Goal: Information Seeking & Learning: Learn about a topic

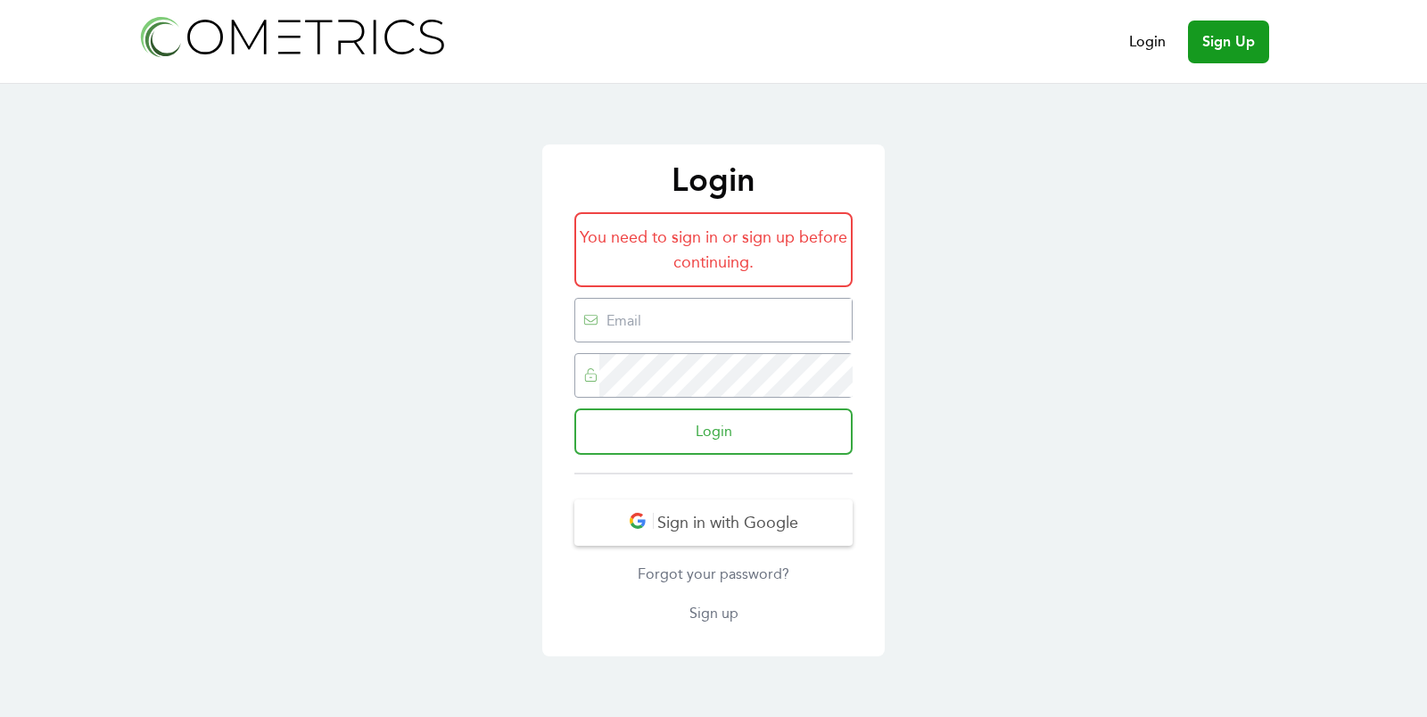
type input "ed@cometrics.io"
click at [745, 428] on input "Login" at bounding box center [713, 431] width 278 height 46
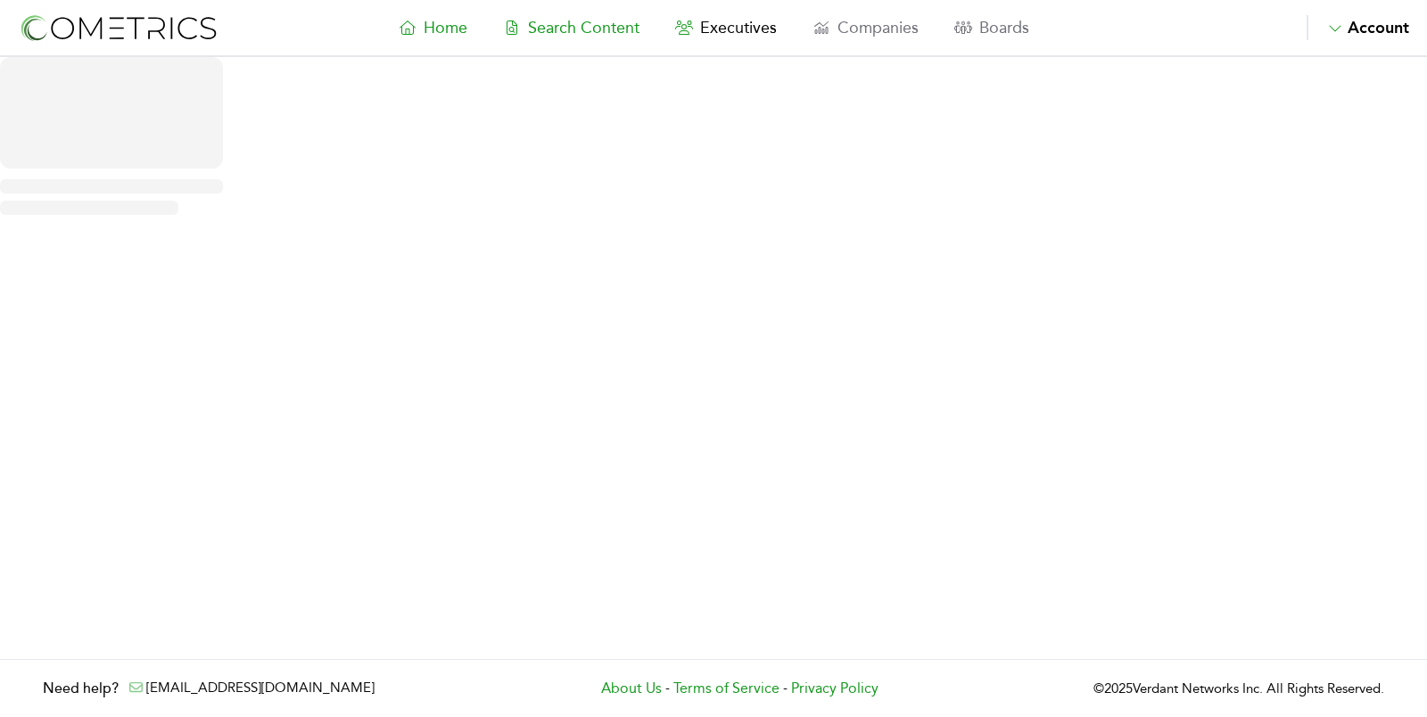
click at [563, 23] on span "Search Content" at bounding box center [583, 28] width 111 height 20
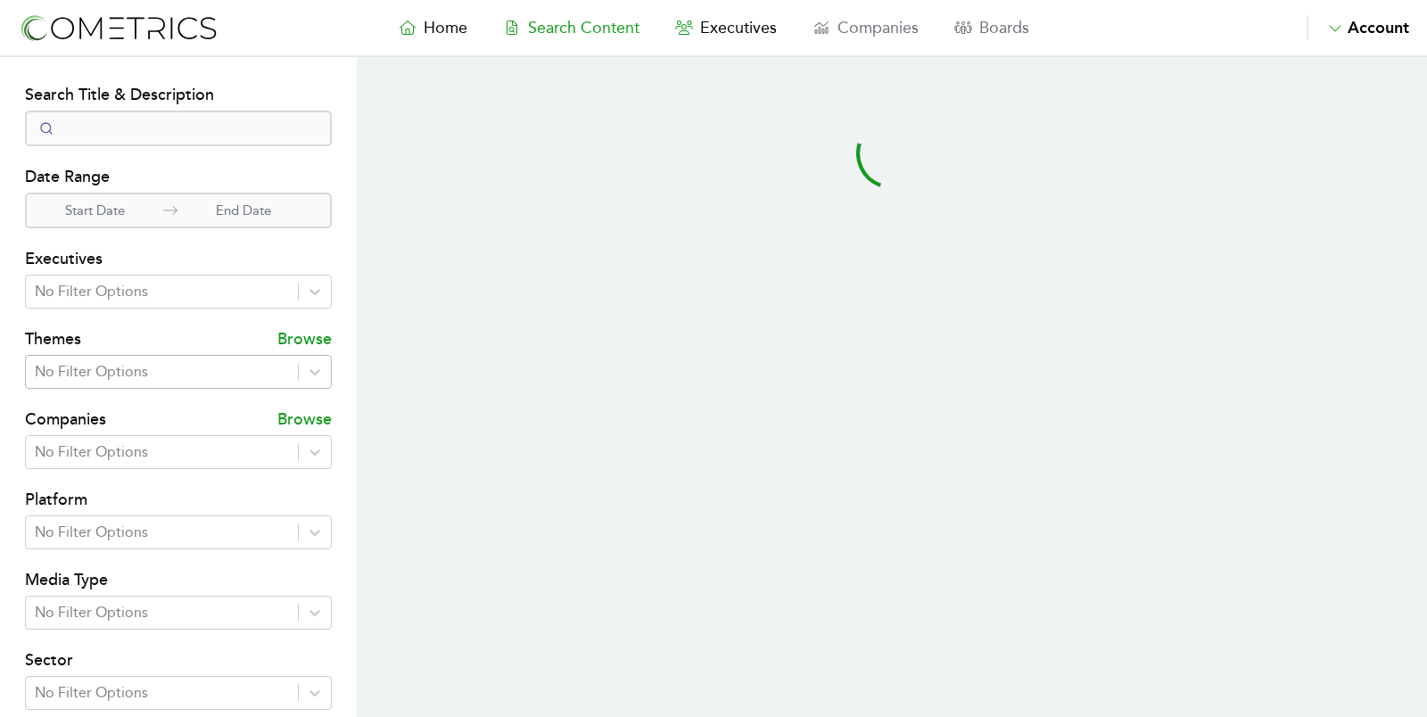
click at [107, 362] on div at bounding box center [162, 371] width 254 height 25
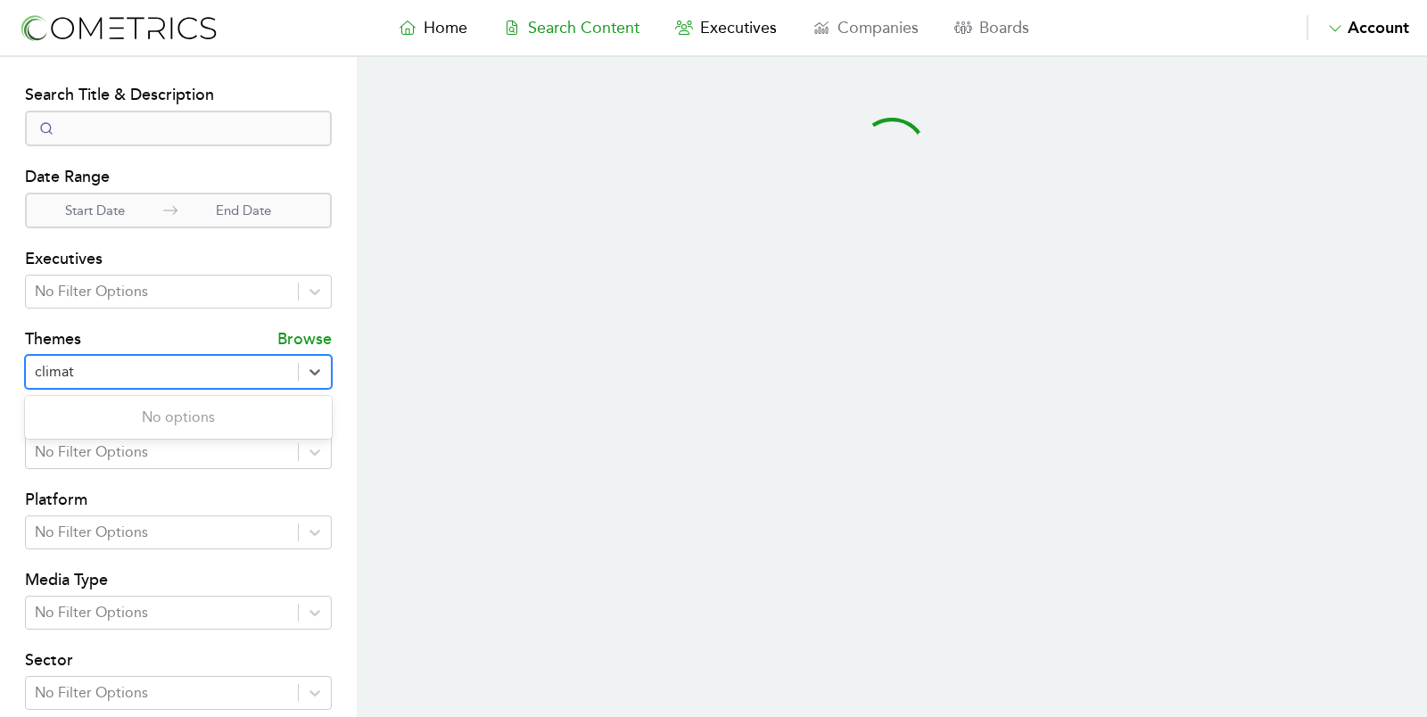
type input "climate"
select select "50"
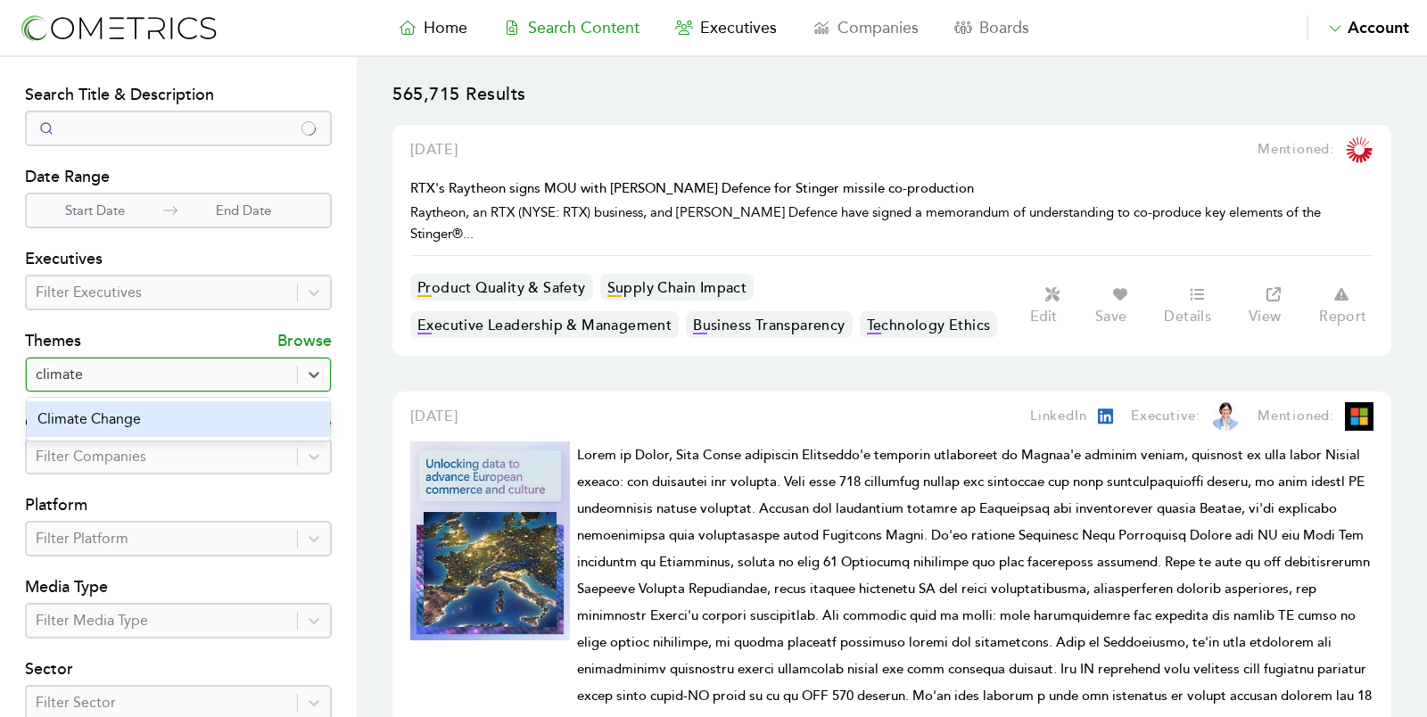
click at [108, 423] on div "Climate Change" at bounding box center [178, 419] width 303 height 36
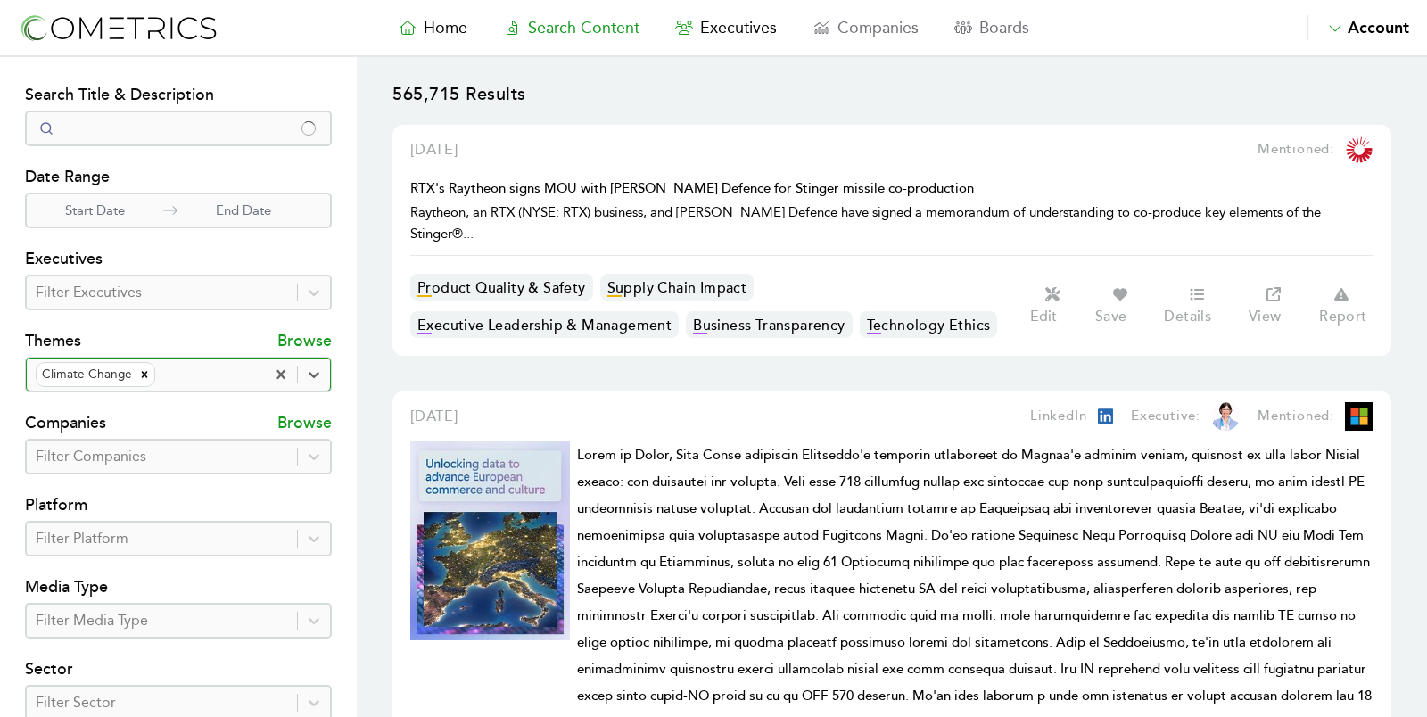
click at [242, 535] on div at bounding box center [162, 538] width 252 height 25
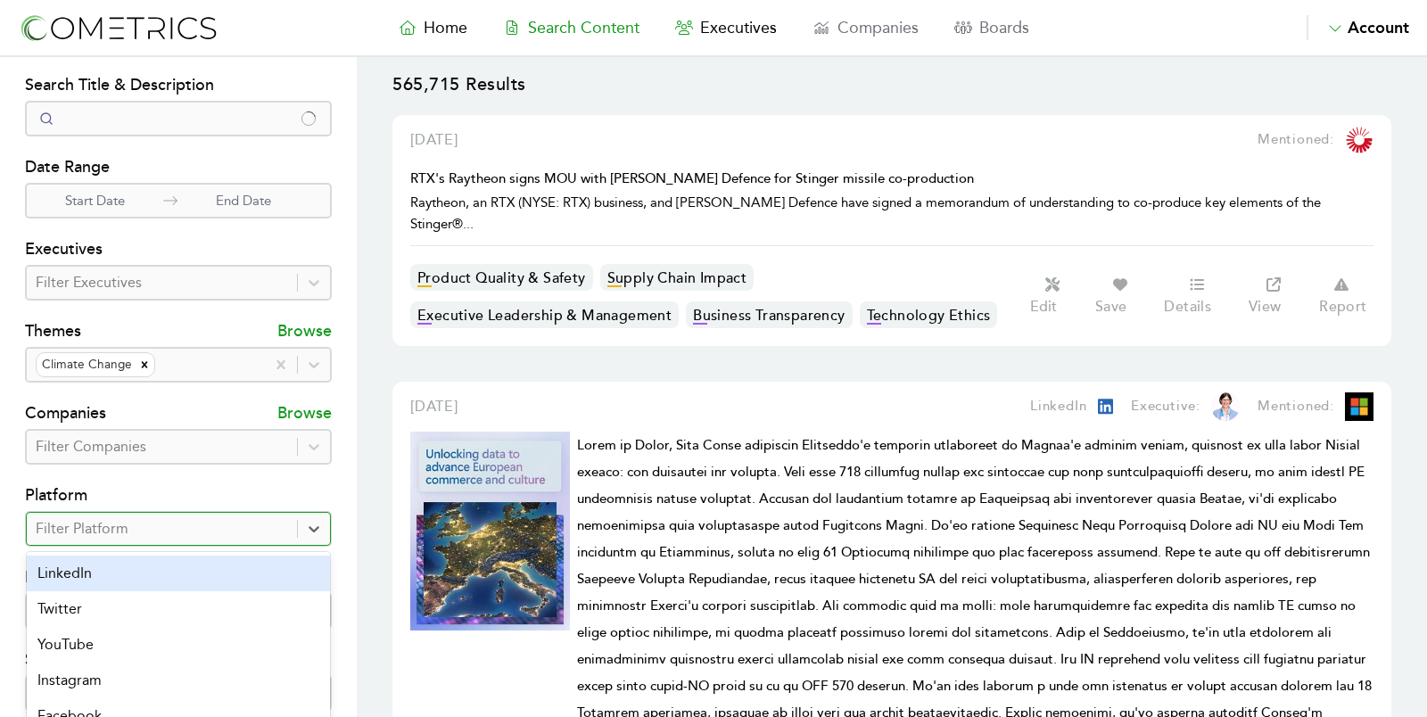
scroll to position [103, 0]
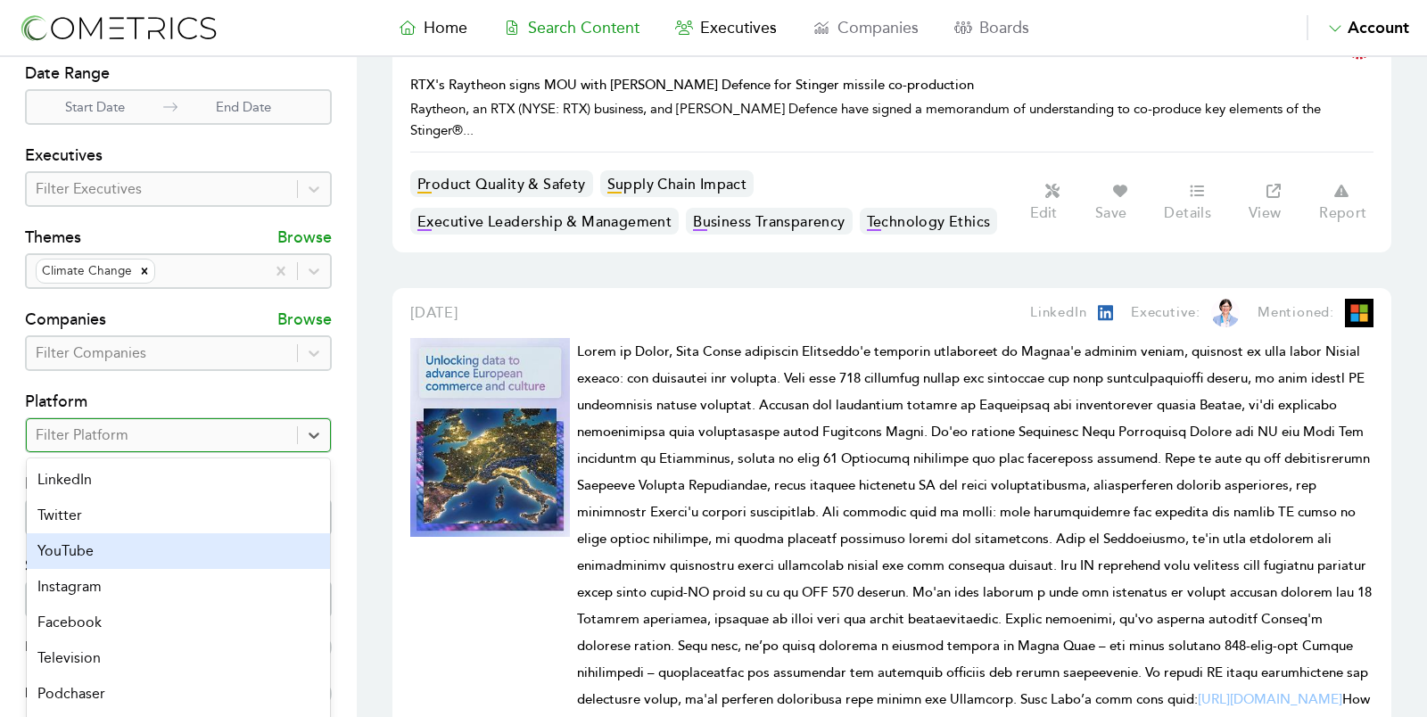
click at [114, 465] on div "LinkedIn" at bounding box center [178, 480] width 303 height 36
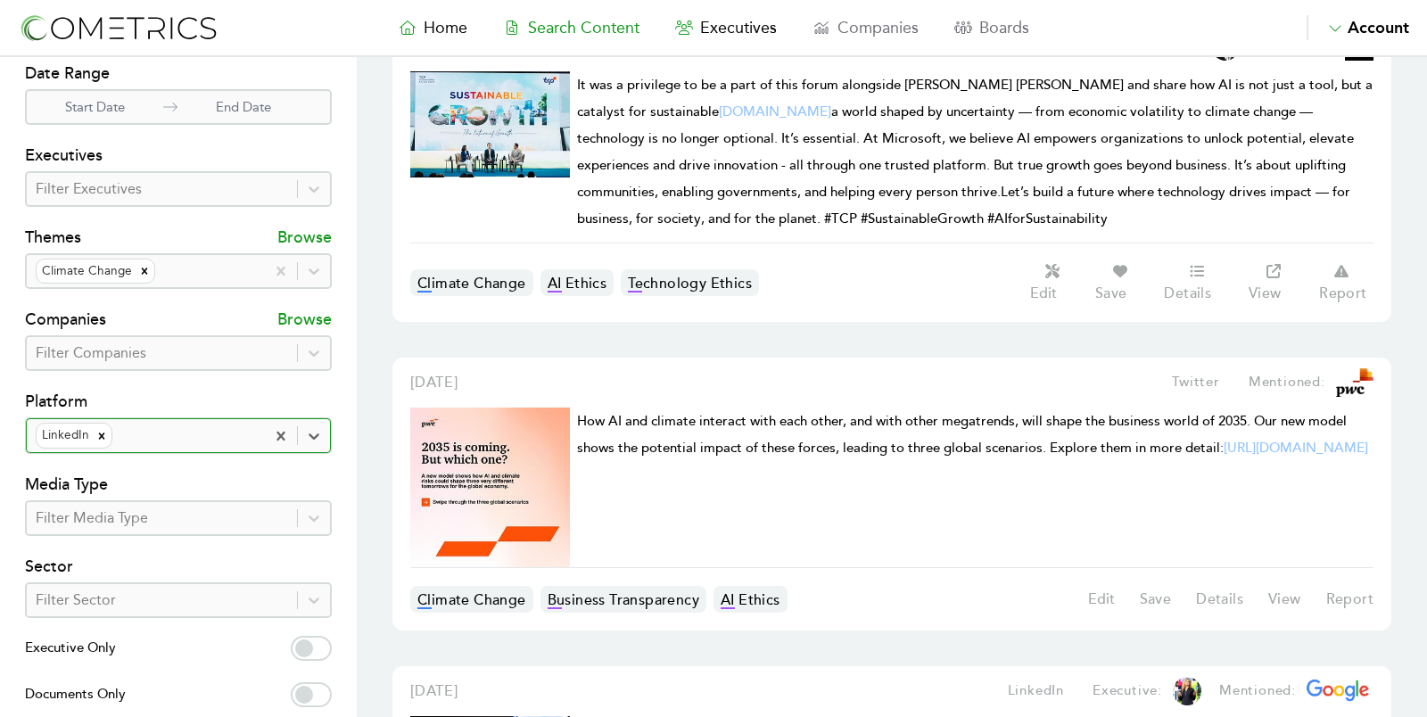
scroll to position [117, 0]
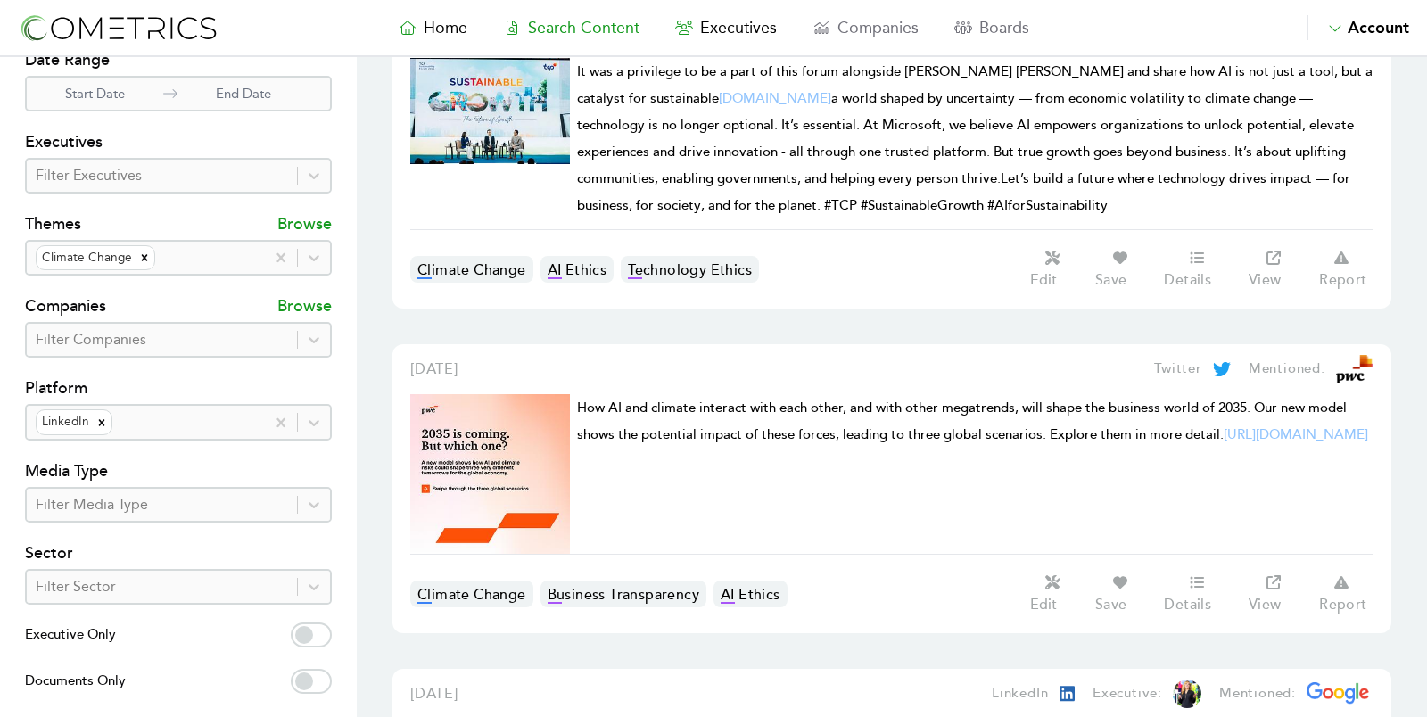
click at [355, 167] on section "Search Filters Search Title & Description Date Range Start Date End Date Execut…" at bounding box center [178, 395] width 357 height 910
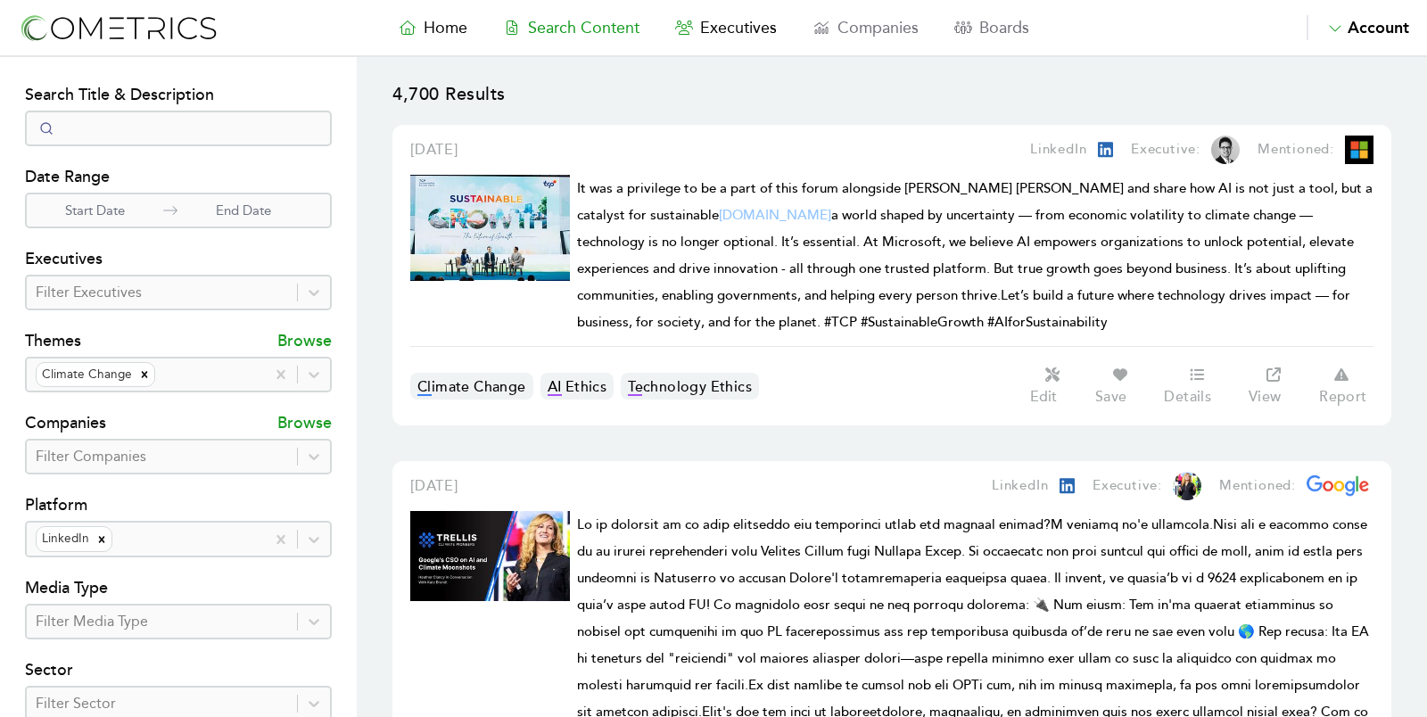
click at [93, 206] on p "Start Date" at bounding box center [95, 211] width 136 height 21
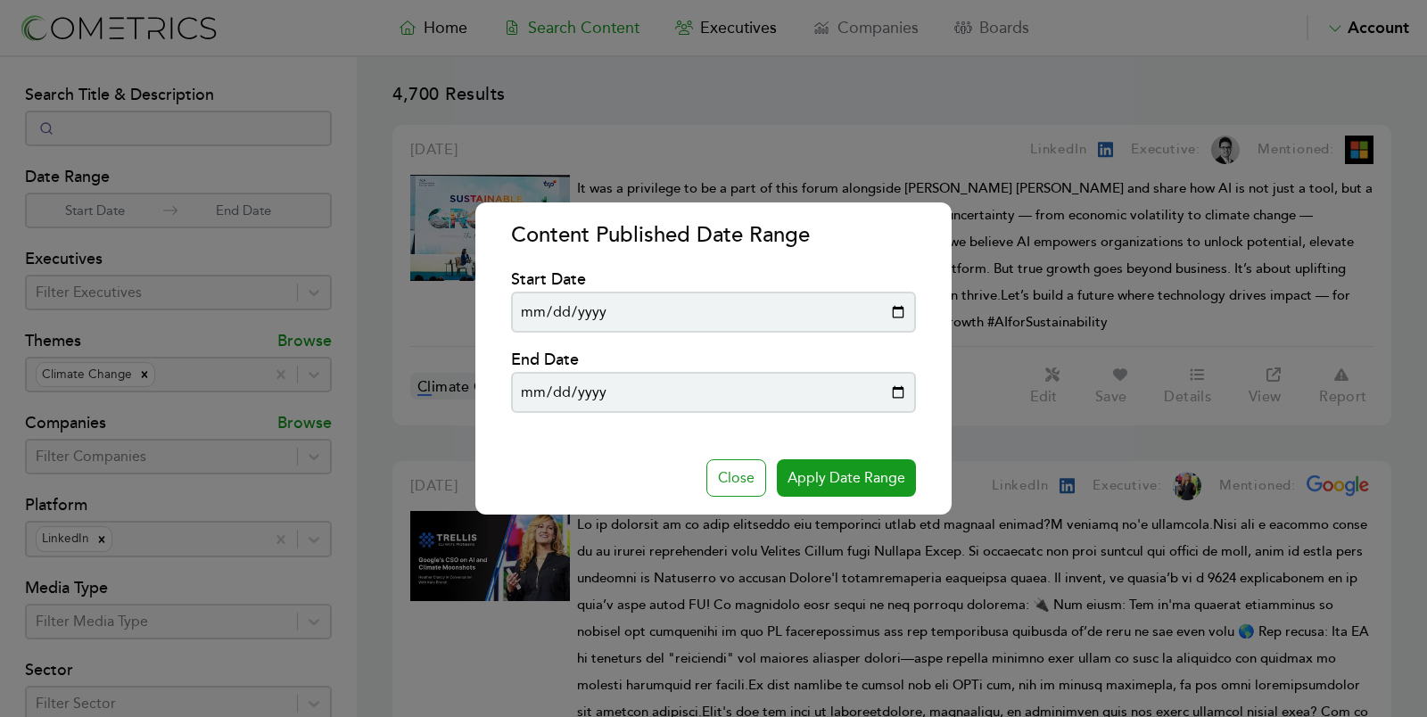
click at [530, 318] on input "[DATE]" at bounding box center [713, 312] width 404 height 41
type input "[DATE]"
click at [813, 475] on button "Apply Date Range" at bounding box center [846, 477] width 139 height 37
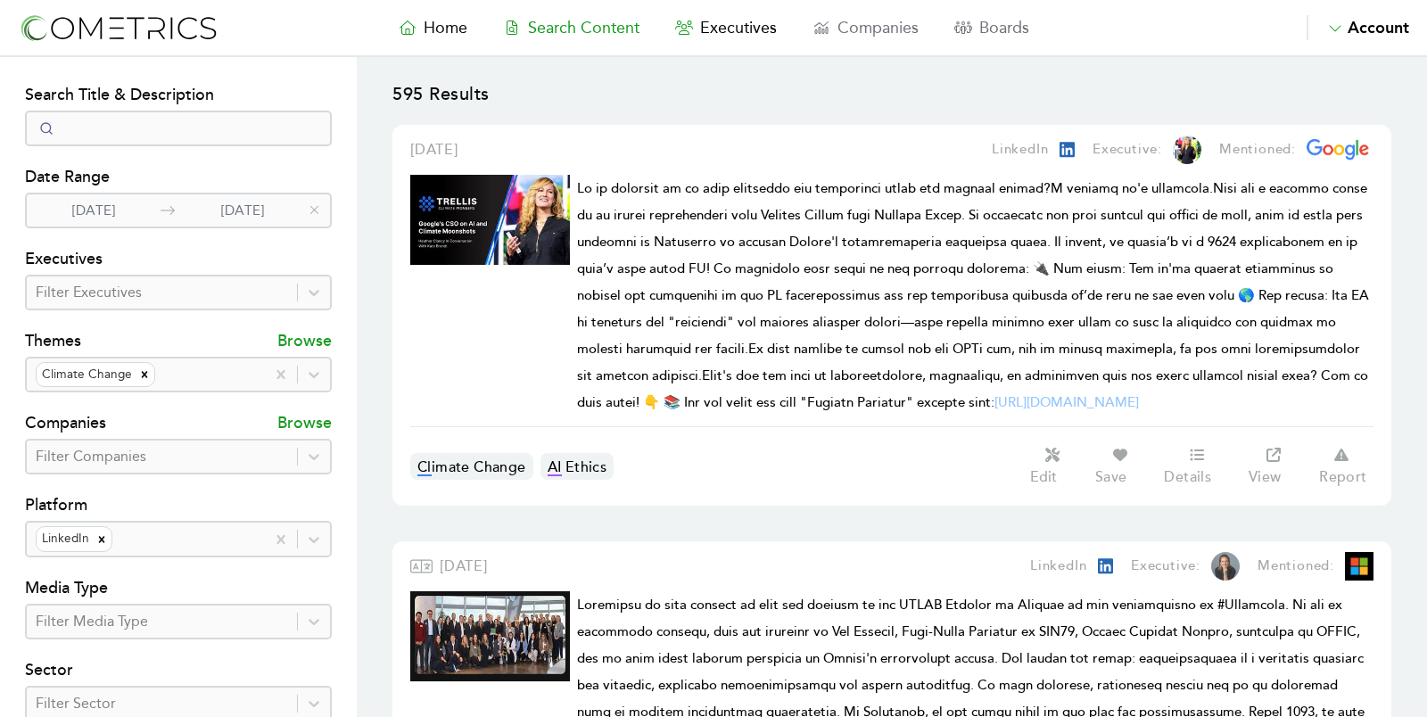
click at [117, 207] on p "[DATE]" at bounding box center [94, 211] width 134 height 21
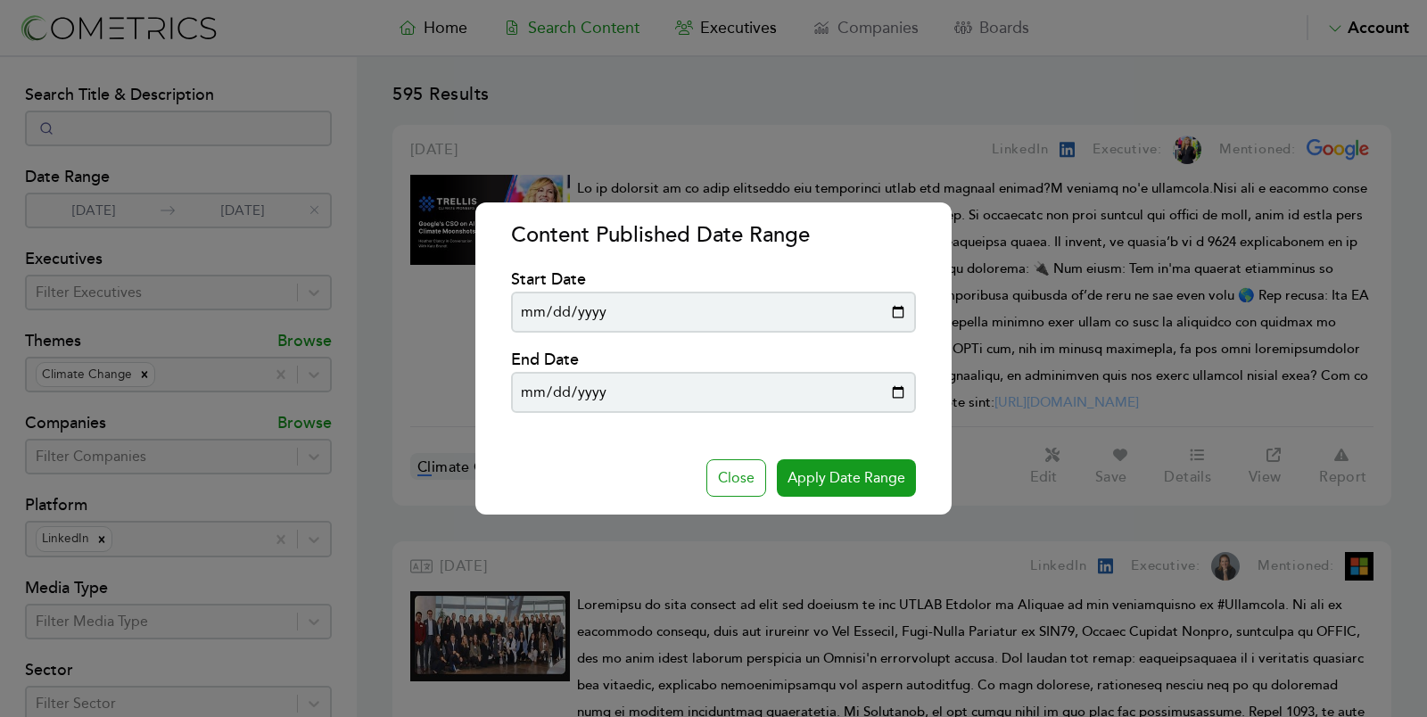
click at [525, 309] on input "[DATE]" at bounding box center [713, 312] width 404 height 41
type input "[DATE]"
click at [539, 397] on input "[DATE]" at bounding box center [713, 392] width 404 height 41
type input "[DATE]"
click at [826, 480] on button "Apply Date Range" at bounding box center [846, 477] width 139 height 37
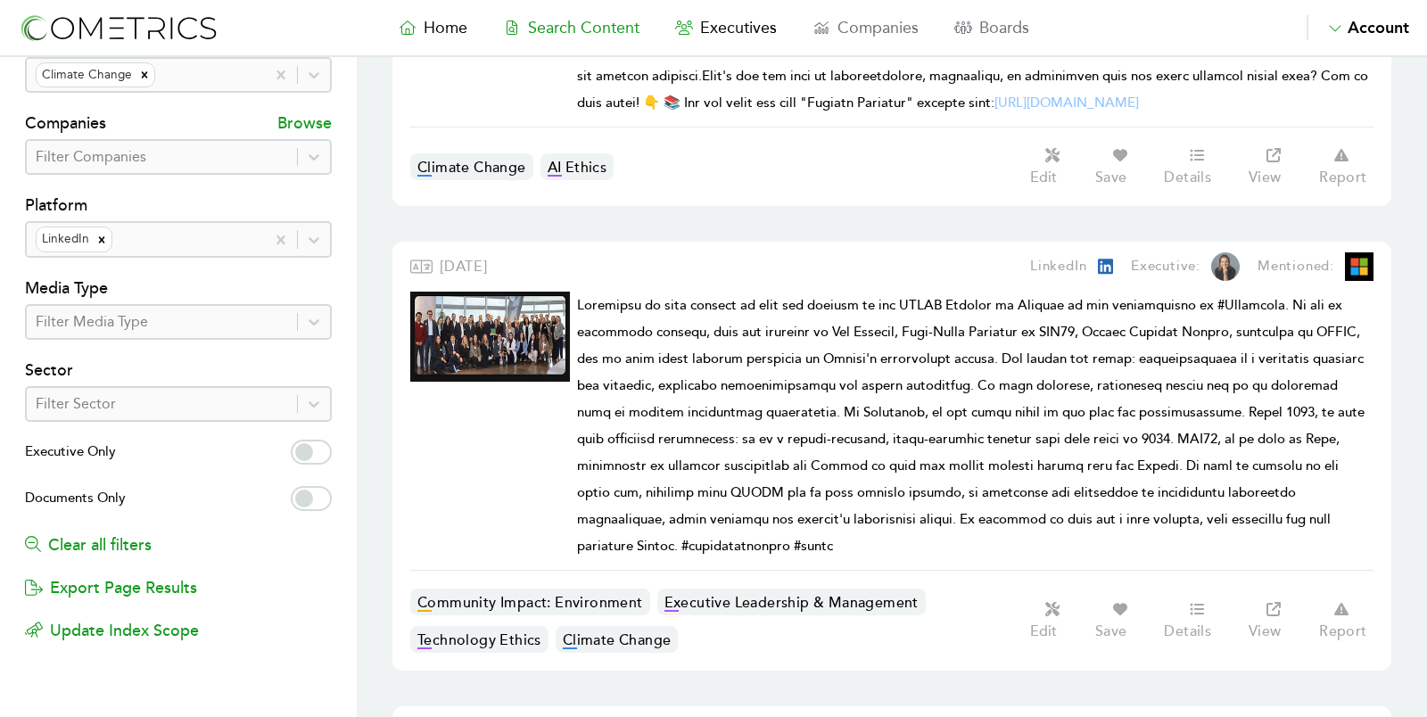
scroll to position [308, 0]
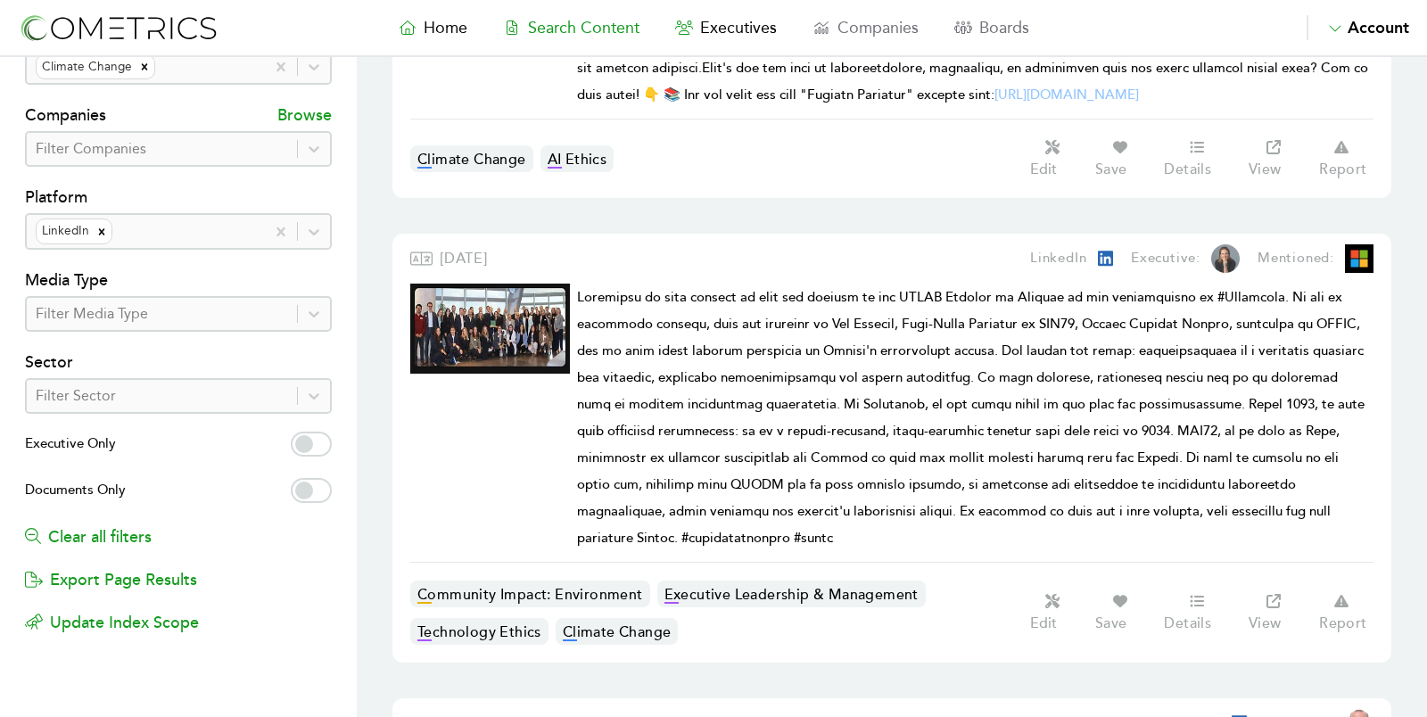
click at [318, 438] on label "Executive Only" at bounding box center [178, 446] width 307 height 29
click at [318, 438] on input "Executive Only" at bounding box center [311, 444] width 41 height 25
checkbox input "true"
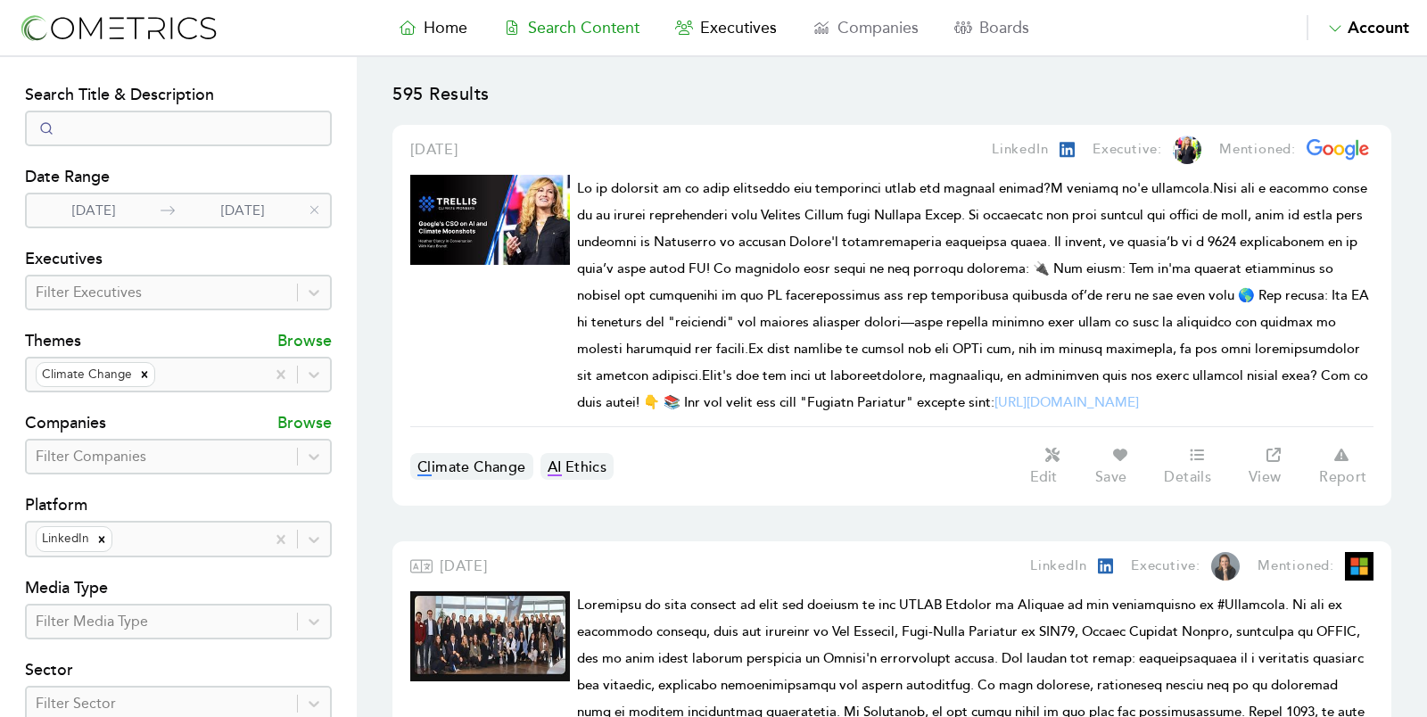
drag, startPoint x: 275, startPoint y: 54, endPoint x: 346, endPoint y: 78, distance: 75.3
click at [753, 93] on p "595 Results" at bounding box center [891, 103] width 999 height 43
